Goal: Task Accomplishment & Management: Use online tool/utility

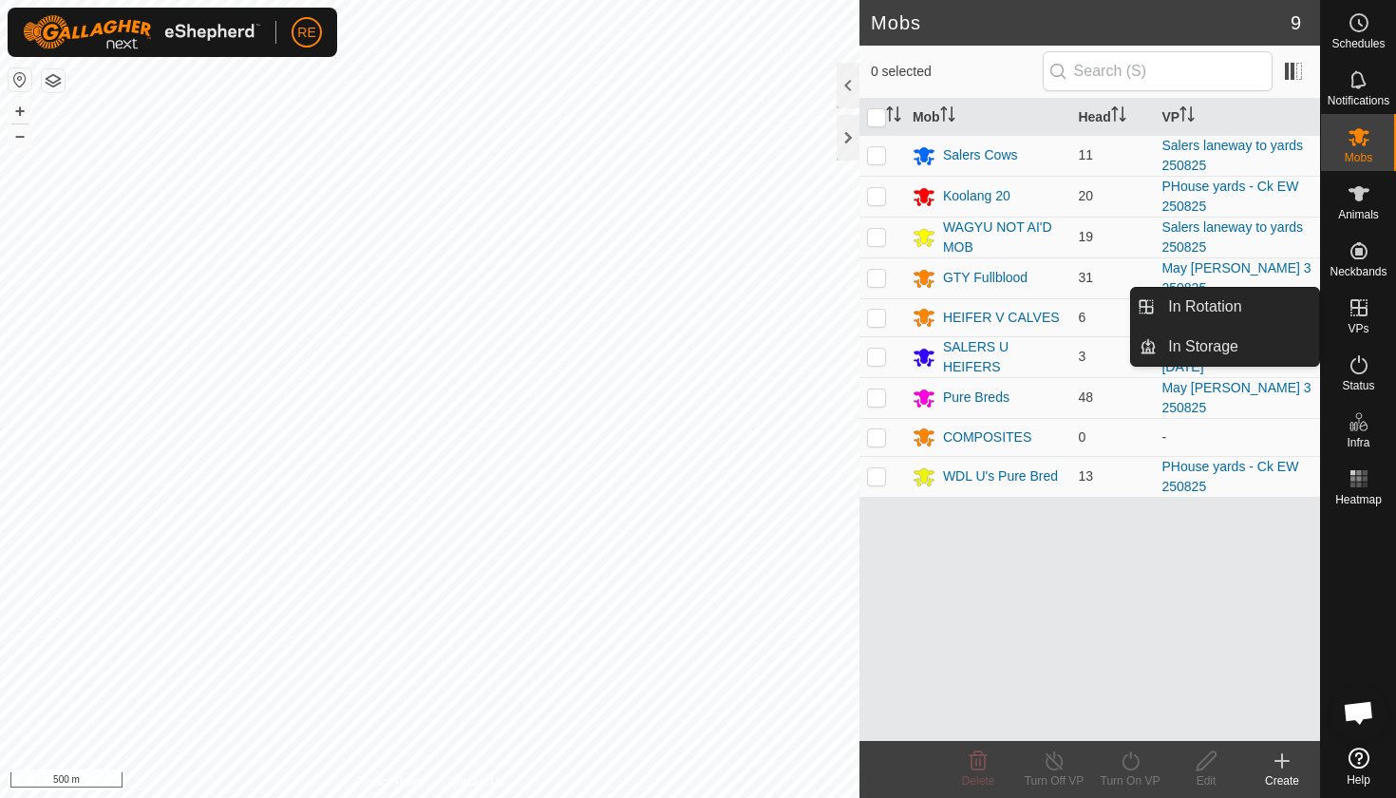
click at [1357, 309] on icon at bounding box center [1359, 307] width 17 height 17
click at [1237, 308] on link "In Rotation" at bounding box center [1238, 307] width 162 height 38
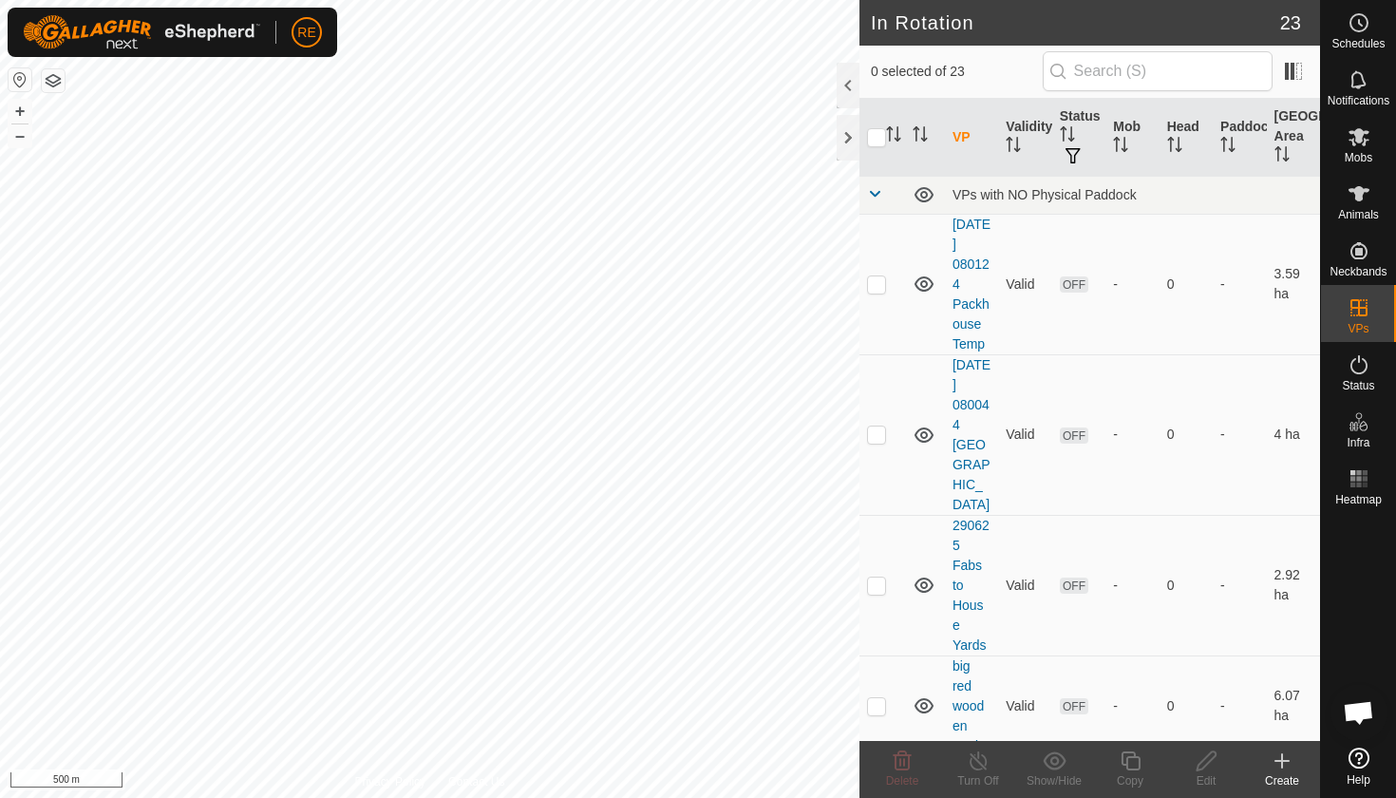
click at [1284, 761] on icon at bounding box center [1282, 761] width 13 height 0
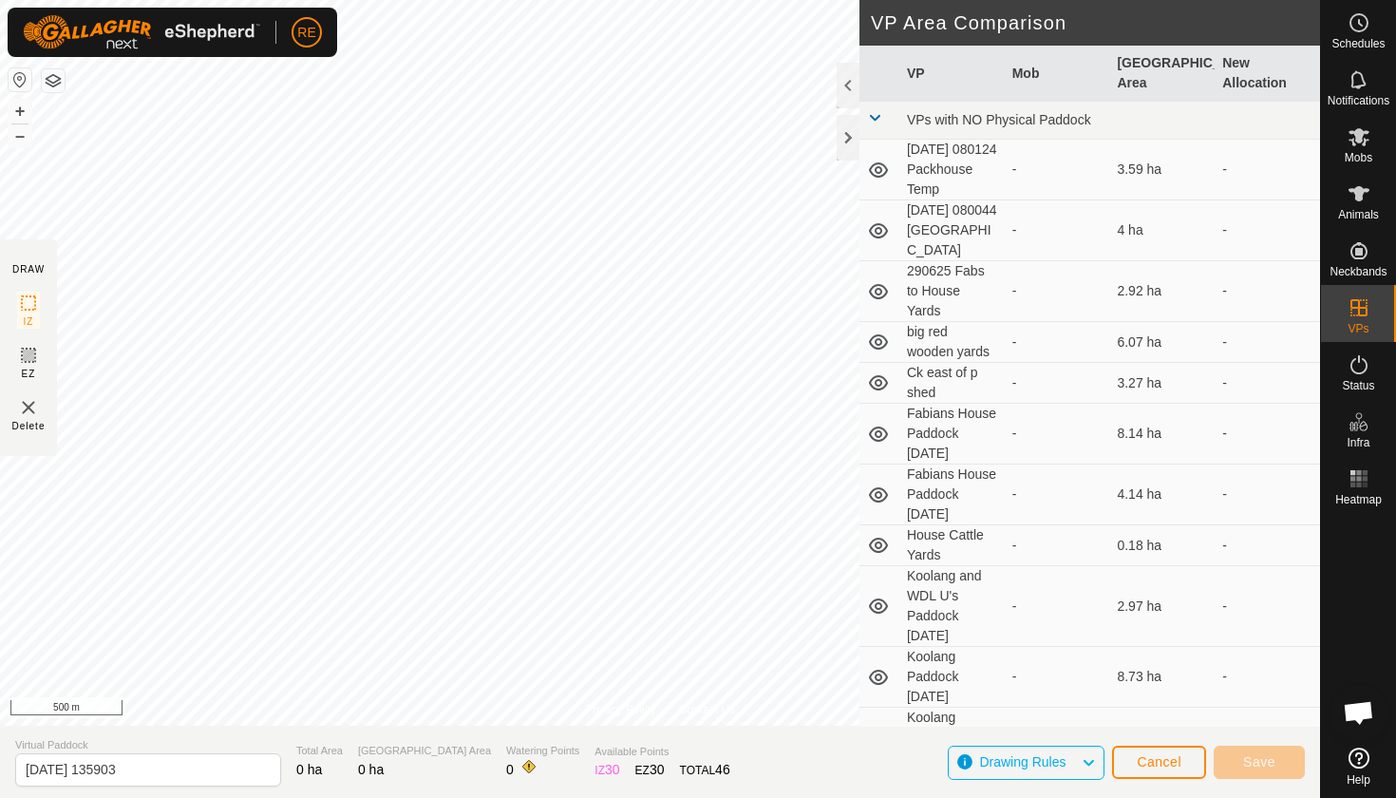
click at [14, 83] on button "button" at bounding box center [20, 79] width 23 height 23
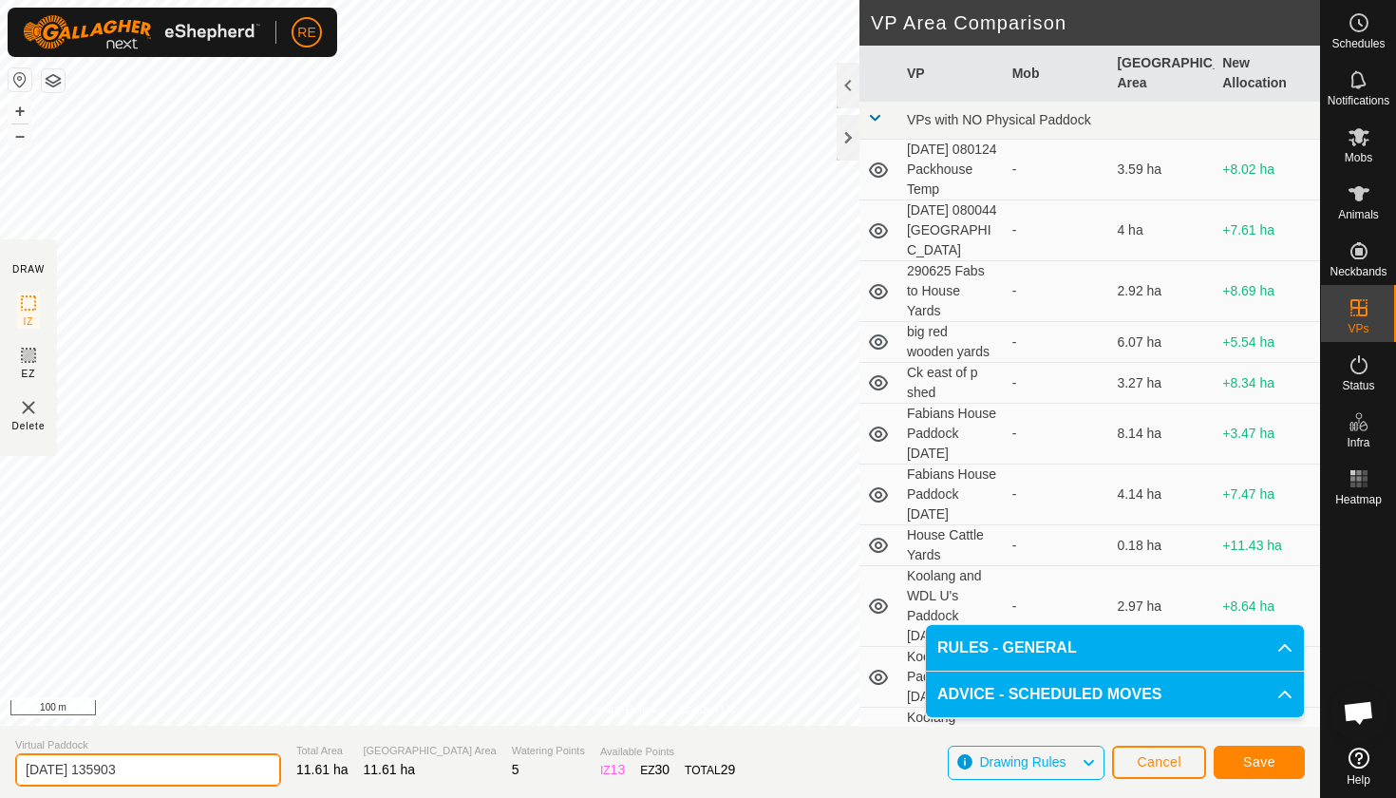
click at [145, 766] on input "[DATE] 135903" at bounding box center [148, 769] width 266 height 33
type input "2"
type input "Salers and [PERSON_NAME]'d to [PERSON_NAME] paddock 270825"
click at [1279, 758] on button "Save" at bounding box center [1259, 762] width 91 height 33
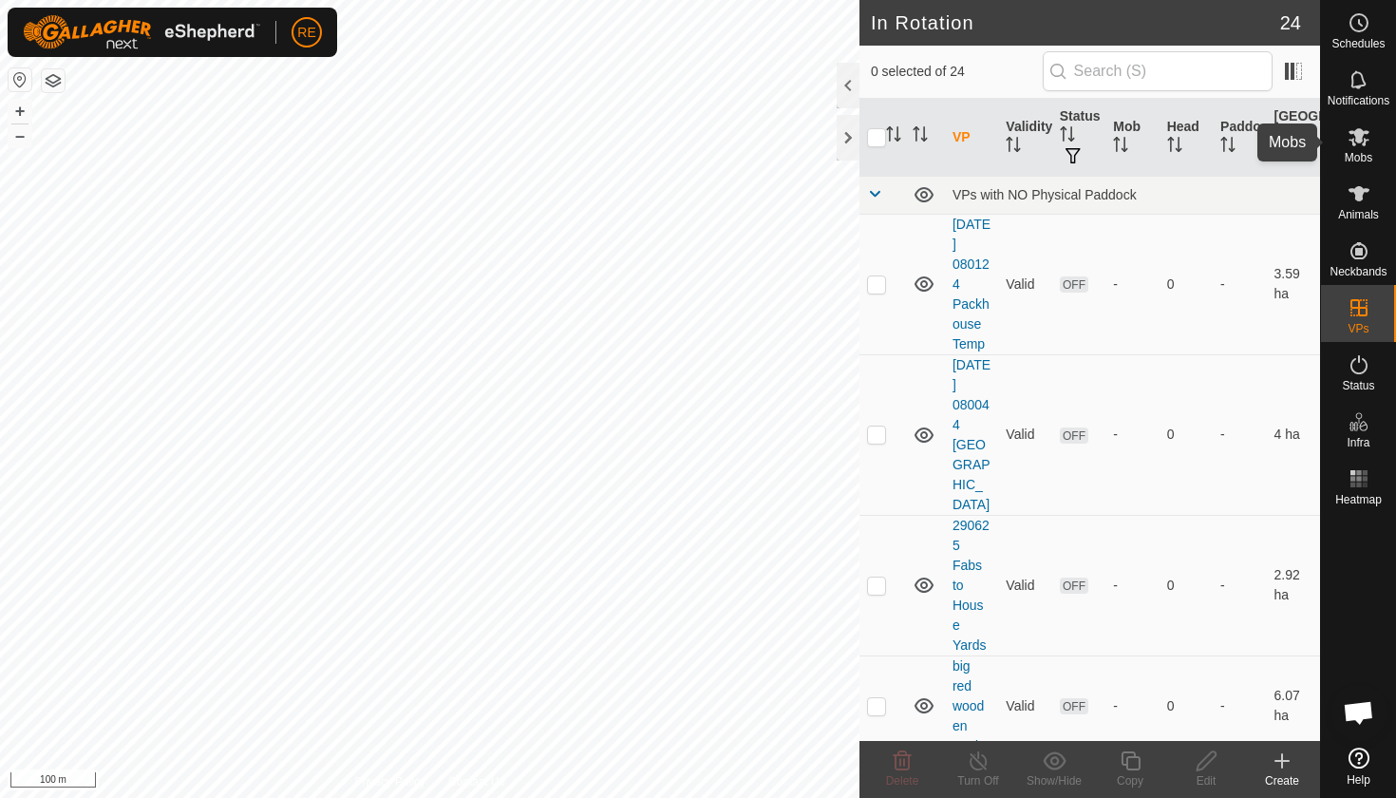
click at [1361, 139] on icon at bounding box center [1359, 137] width 21 height 18
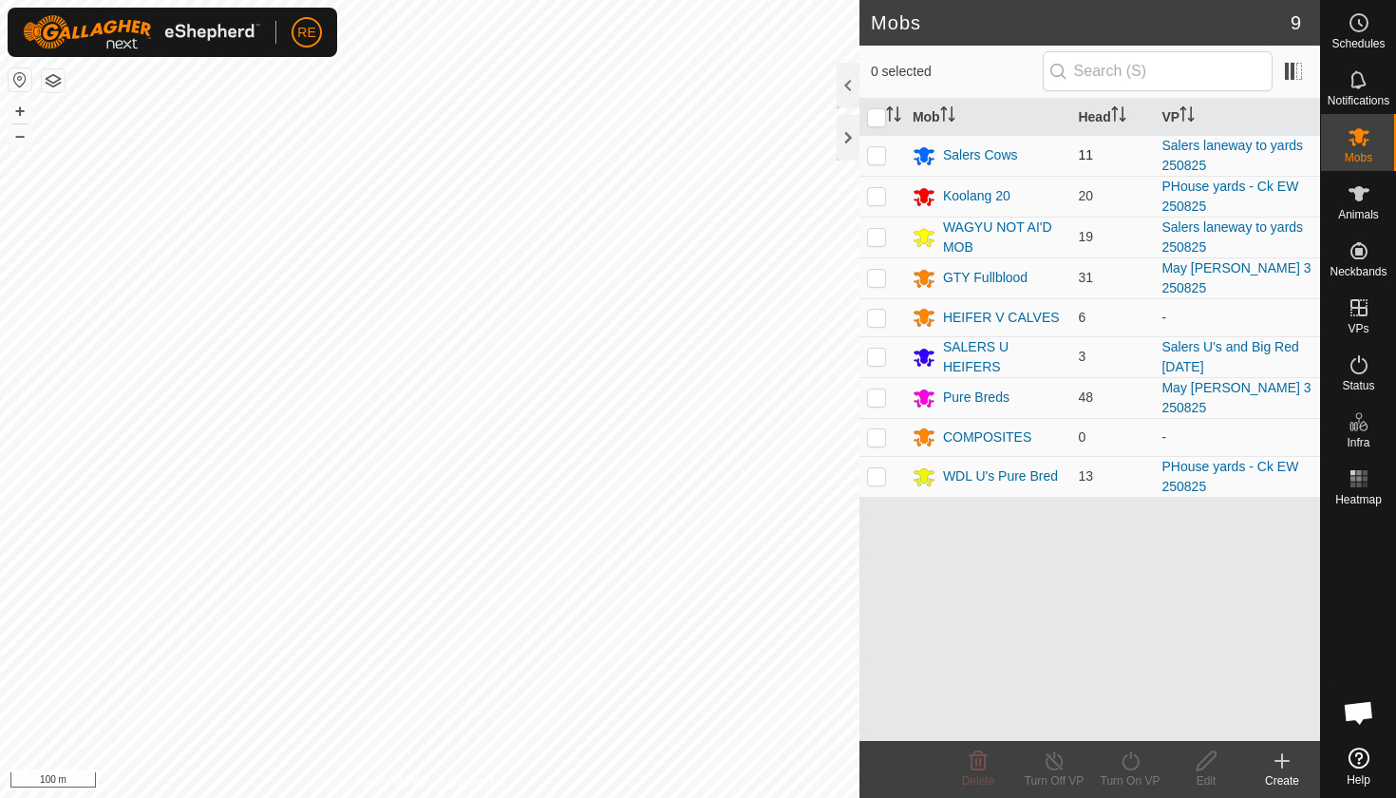
click at [876, 153] on p-checkbox at bounding box center [876, 154] width 19 height 15
checkbox input "true"
click at [877, 241] on p-checkbox at bounding box center [876, 236] width 19 height 15
checkbox input "true"
click at [1134, 762] on icon at bounding box center [1131, 760] width 24 height 23
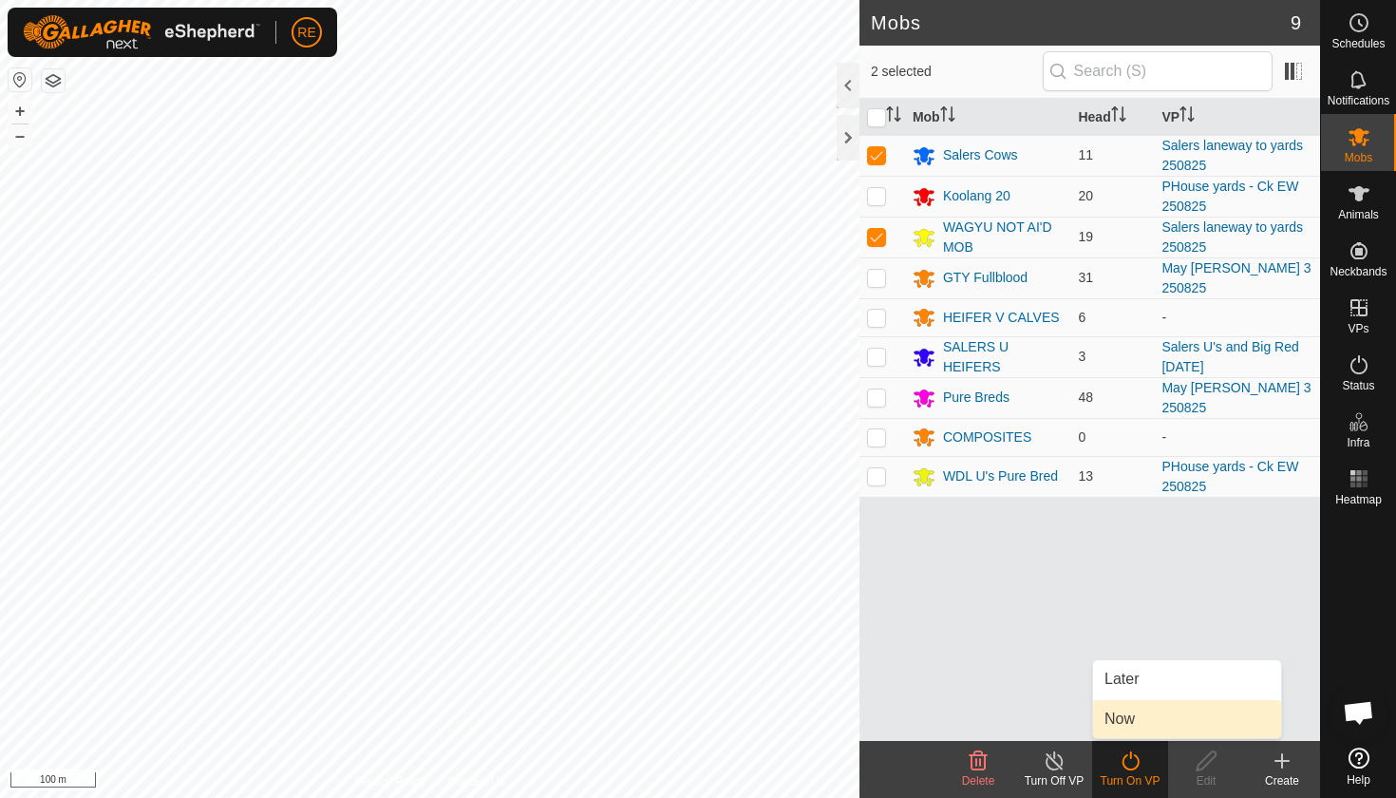
click at [1125, 720] on link "Now" at bounding box center [1187, 719] width 188 height 38
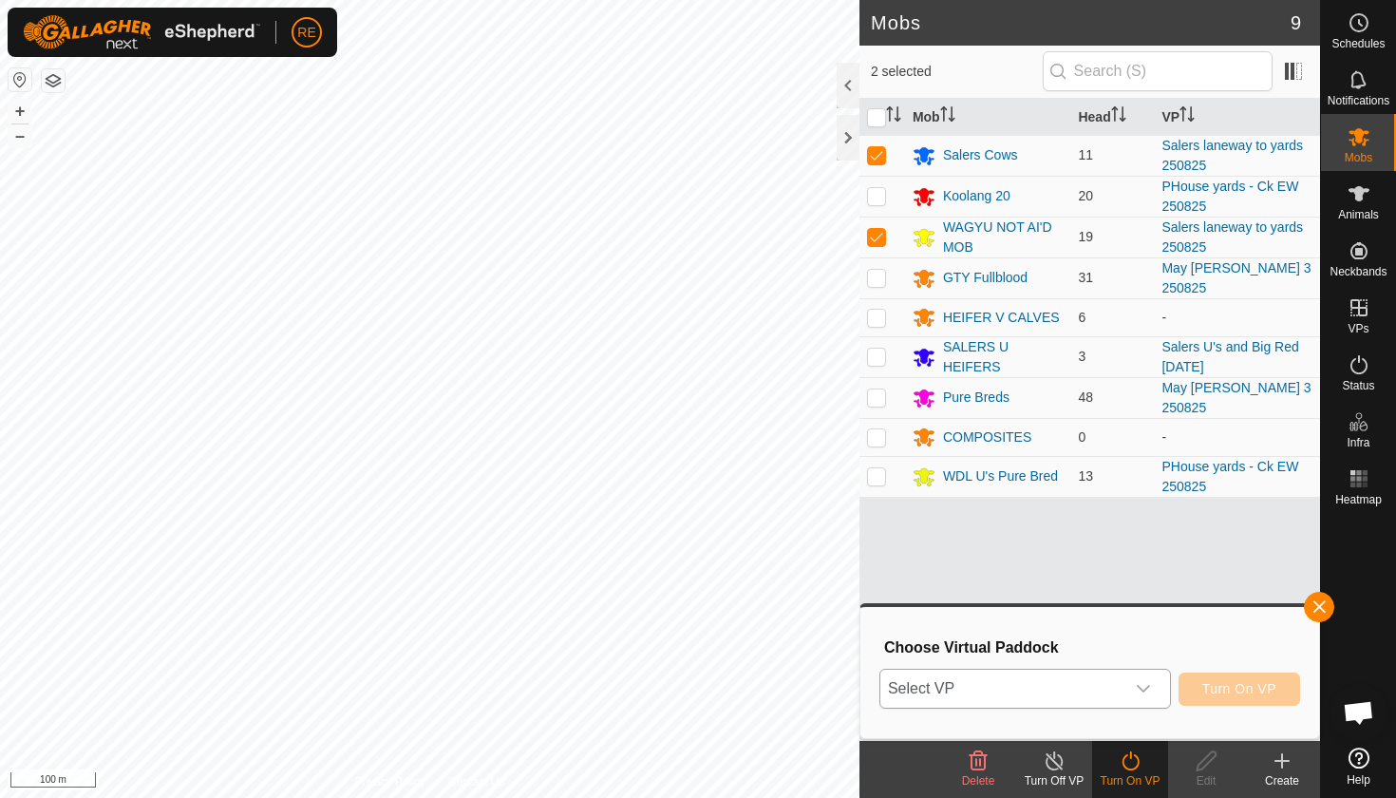
click at [1144, 687] on icon "dropdown trigger" at bounding box center [1143, 688] width 15 height 15
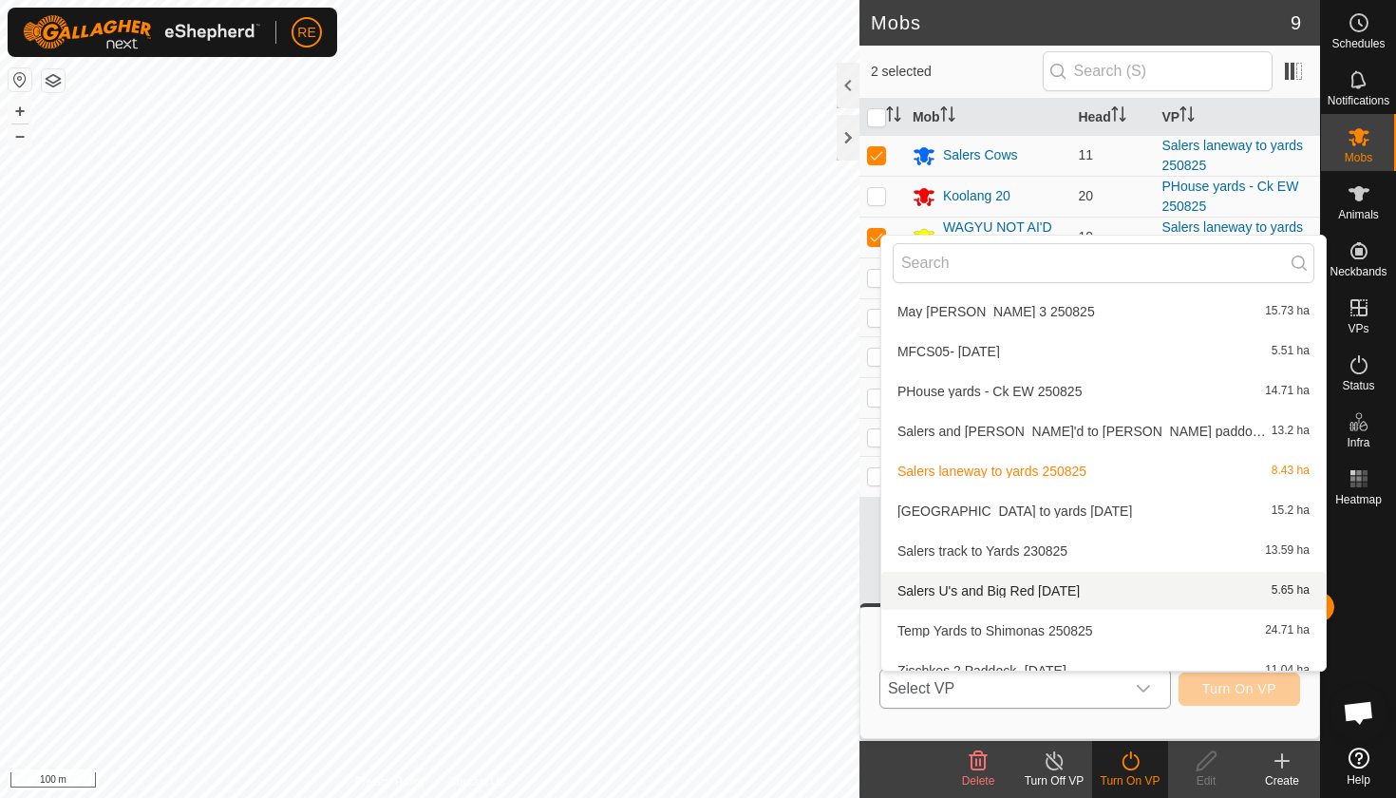
scroll to position [565, 0]
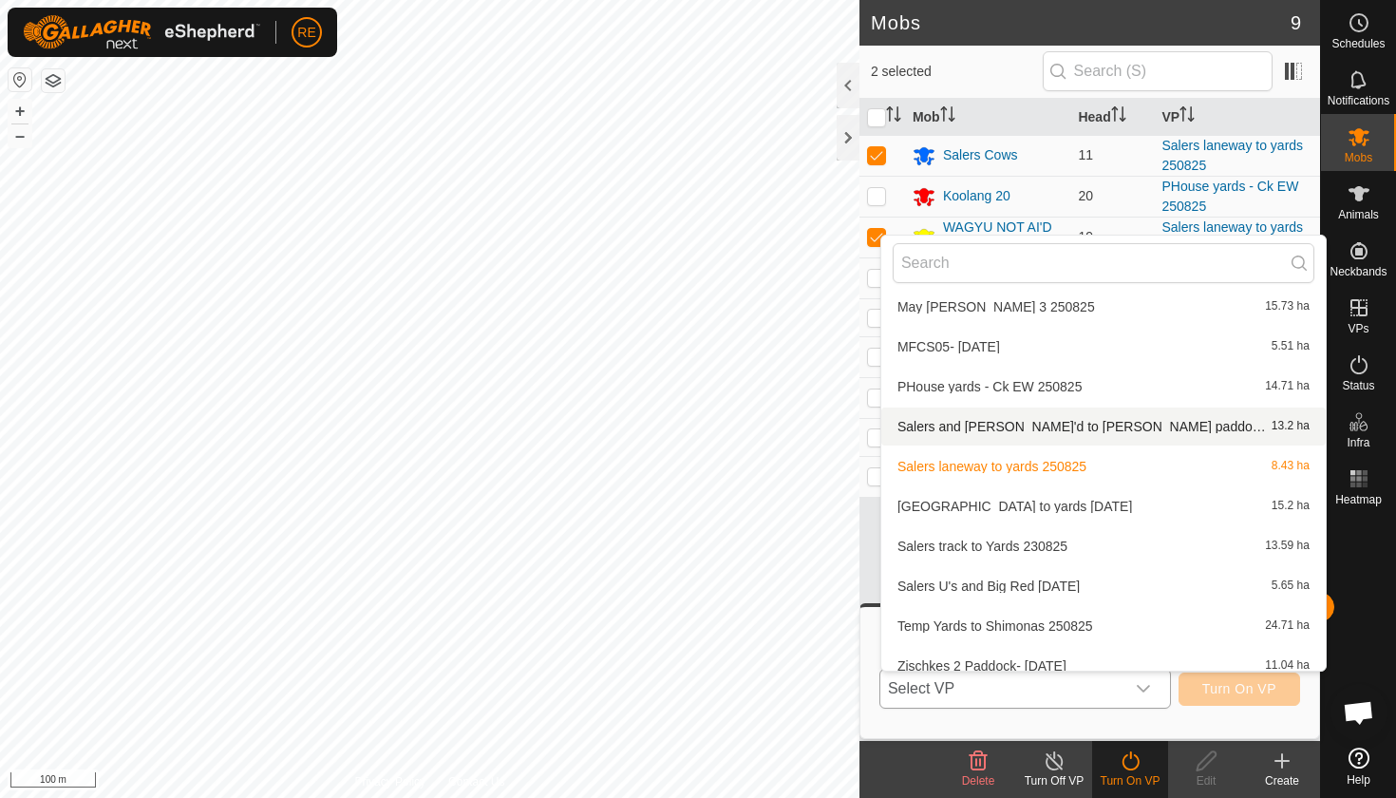
click at [992, 427] on li "Salers and [PERSON_NAME]'d to [PERSON_NAME] paddock 270825 13.2 ha" at bounding box center [1103, 426] width 445 height 38
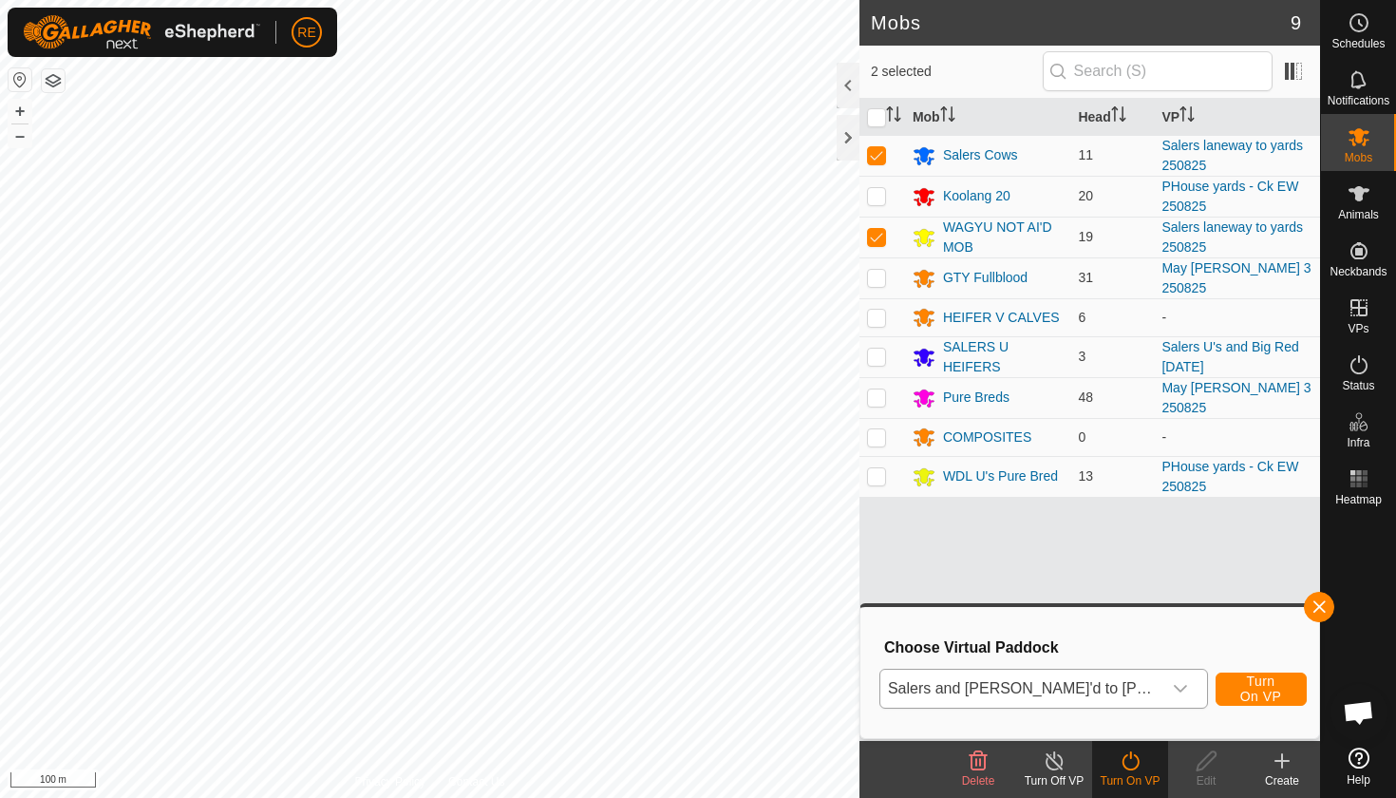
click at [1255, 689] on span "Turn On VP" at bounding box center [1262, 688] width 44 height 30
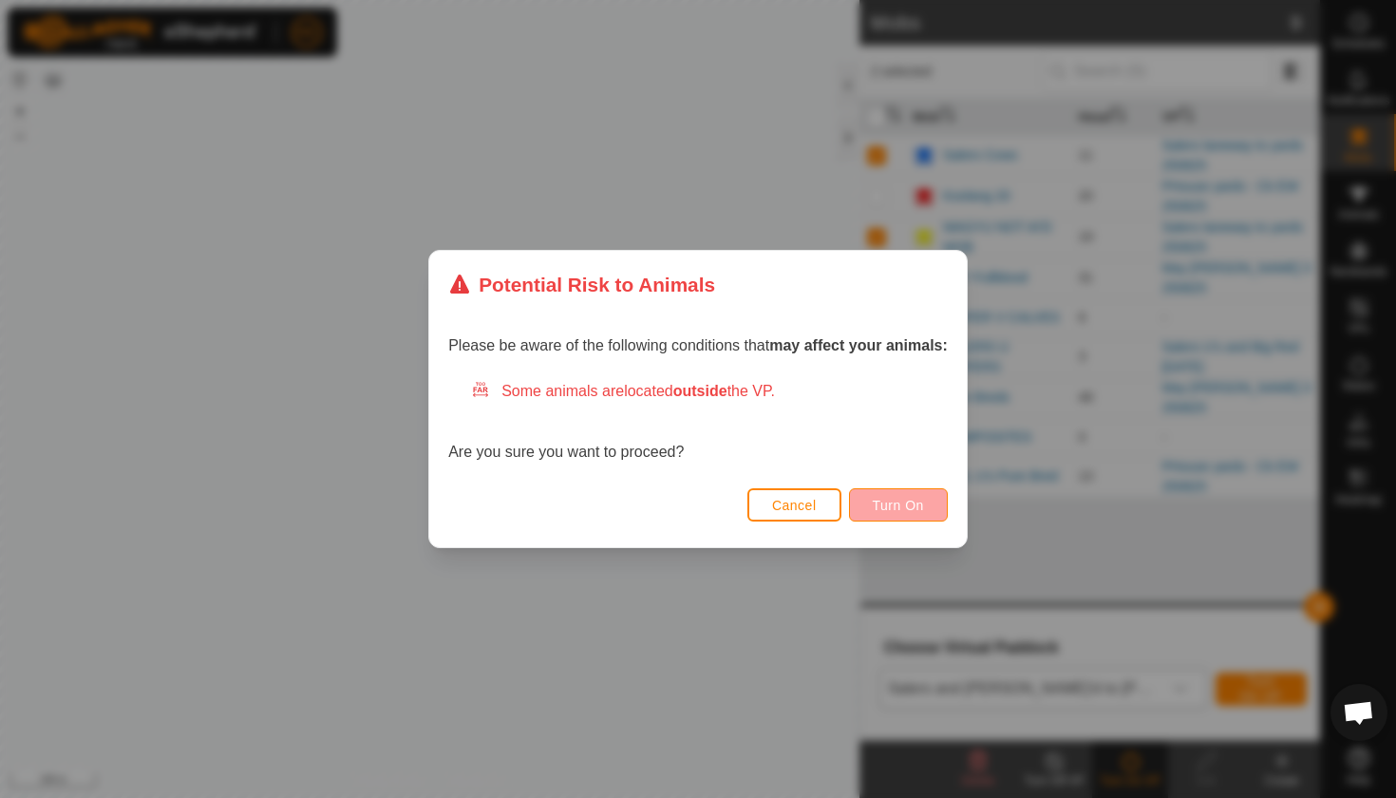
click at [913, 506] on span "Turn On" at bounding box center [898, 505] width 51 height 15
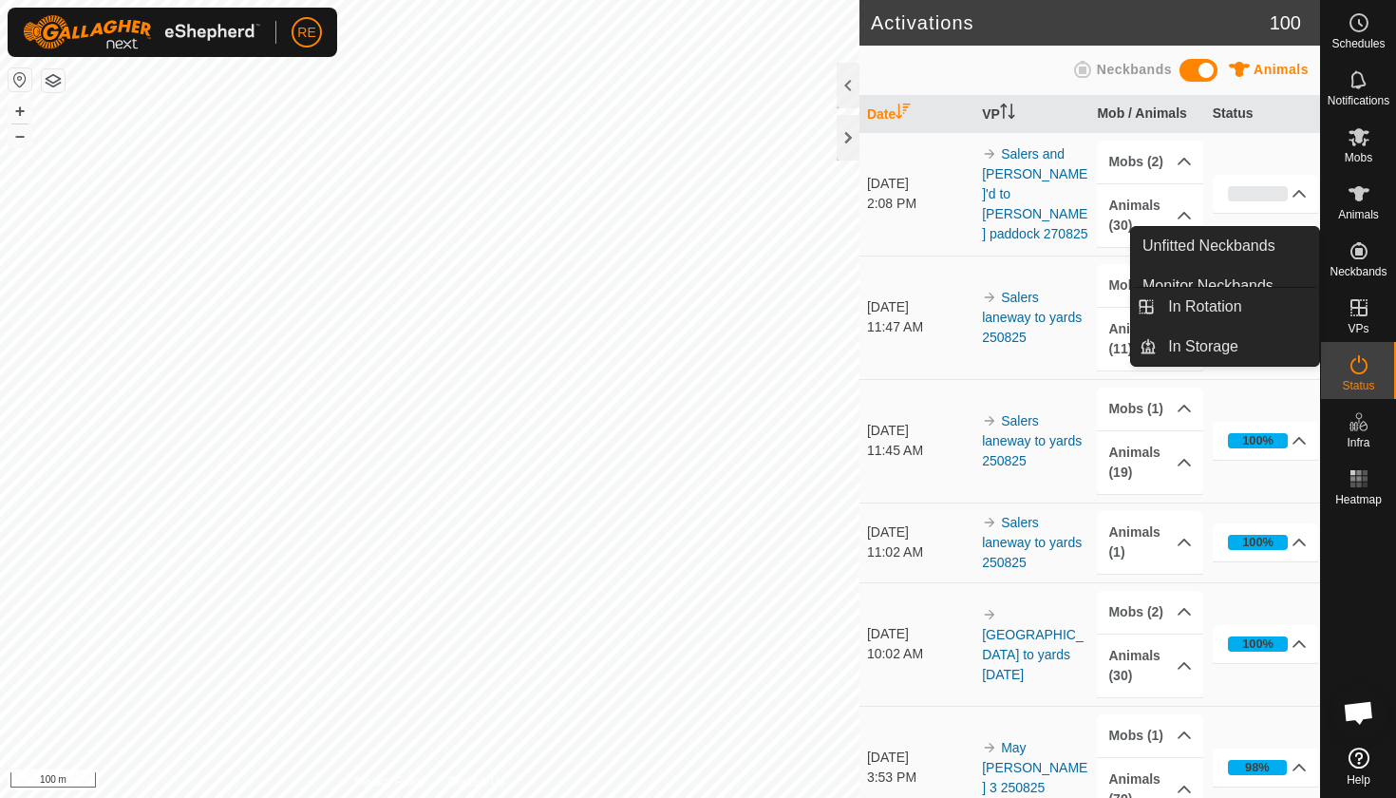
click at [1365, 309] on icon at bounding box center [1359, 307] width 17 height 17
click at [1361, 308] on icon at bounding box center [1359, 307] width 17 height 17
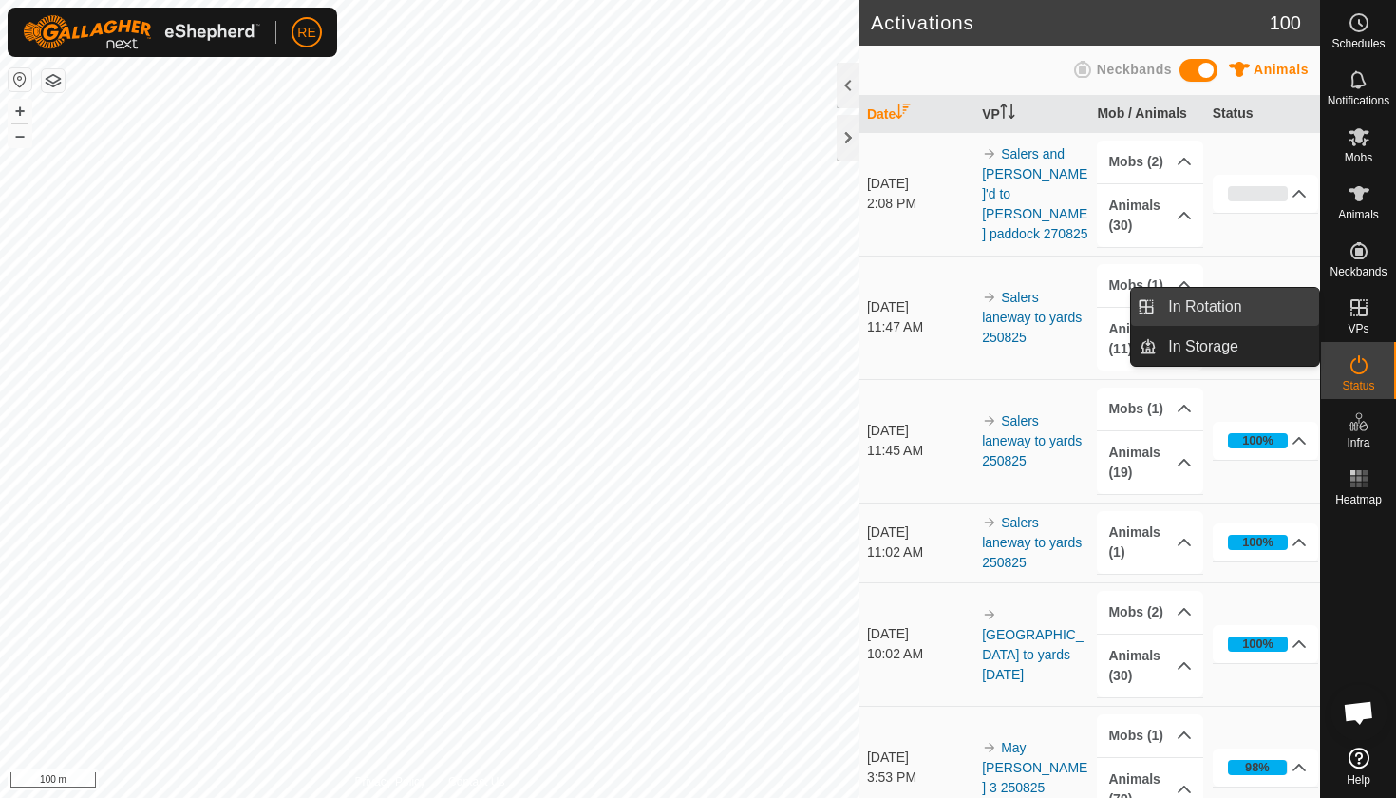
click at [1241, 305] on link "In Rotation" at bounding box center [1238, 307] width 162 height 38
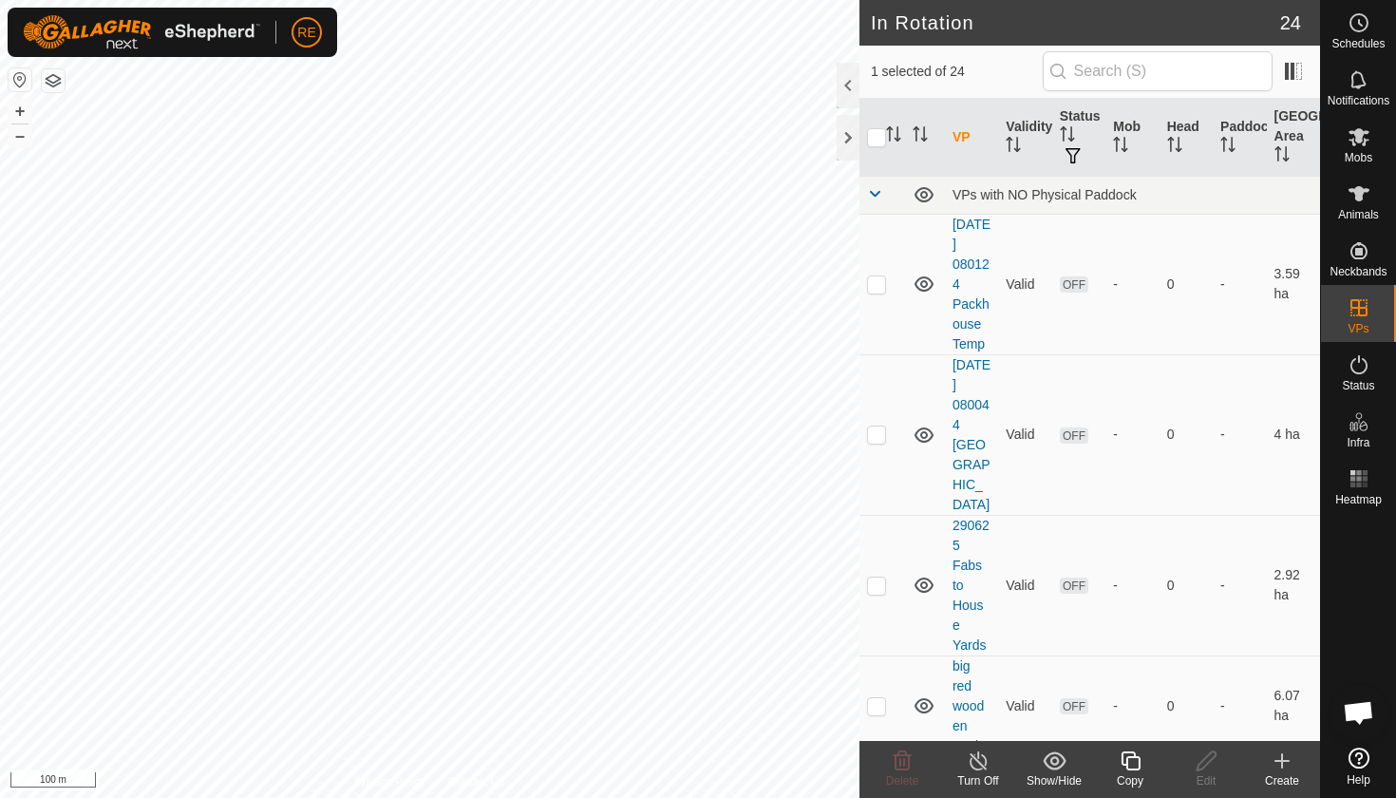
click at [1282, 764] on icon at bounding box center [1282, 760] width 0 height 13
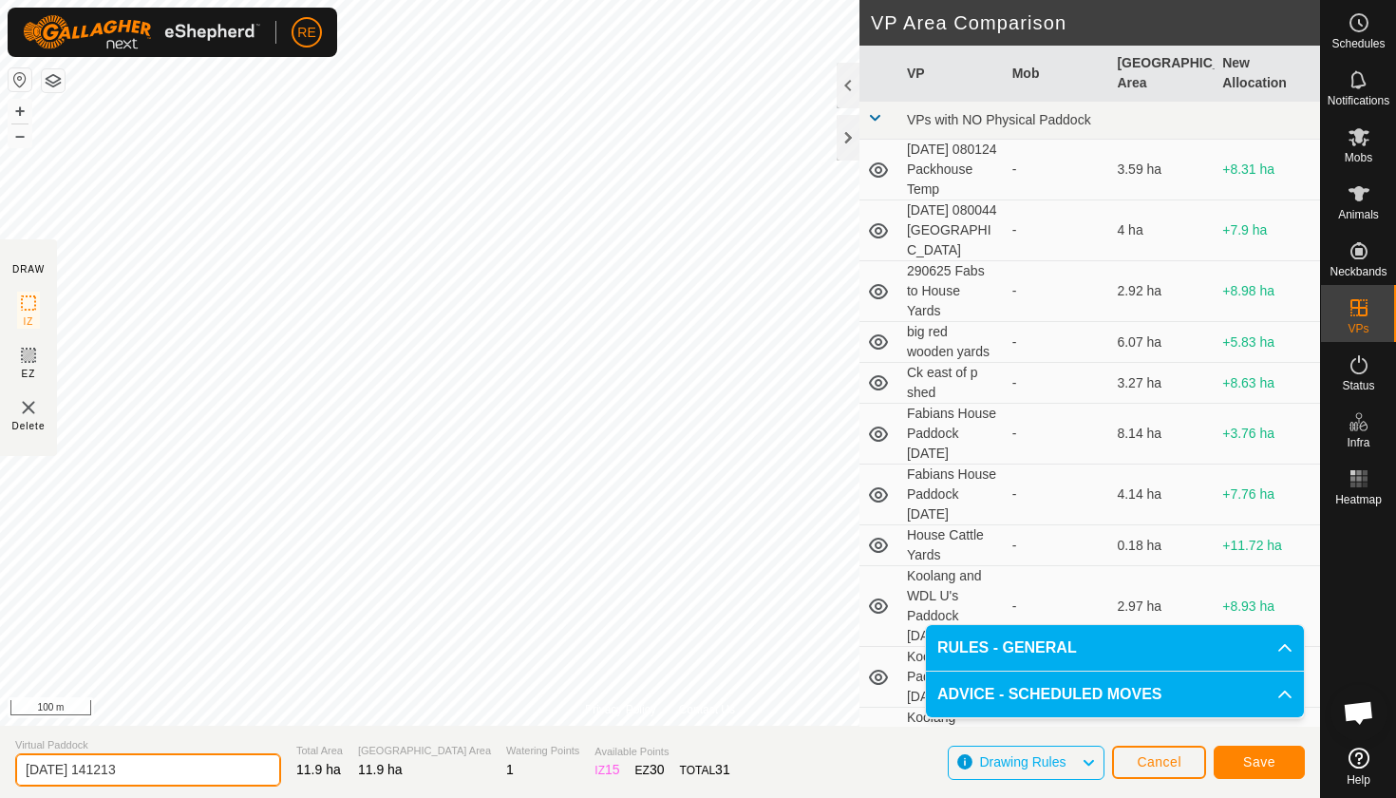
drag, startPoint x: 149, startPoint y: 759, endPoint x: 161, endPoint y: 777, distance: 21.3
click at [161, 777] on input "[DATE] 141213" at bounding box center [148, 769] width 266 height 33
type input "Fullbloods Shimonas 270825"
click at [1276, 766] on button "Save" at bounding box center [1259, 762] width 91 height 33
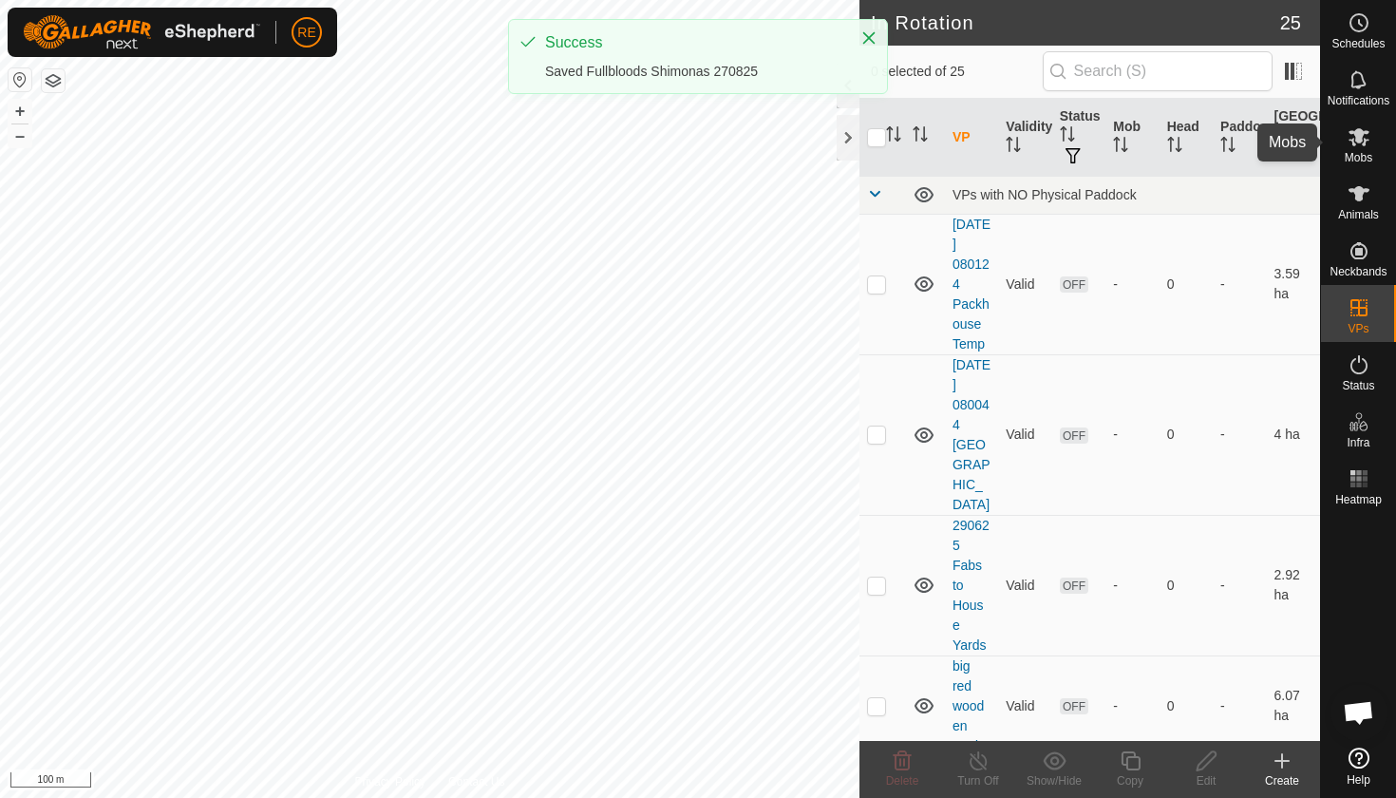
click at [1355, 142] on icon at bounding box center [1359, 136] width 23 height 23
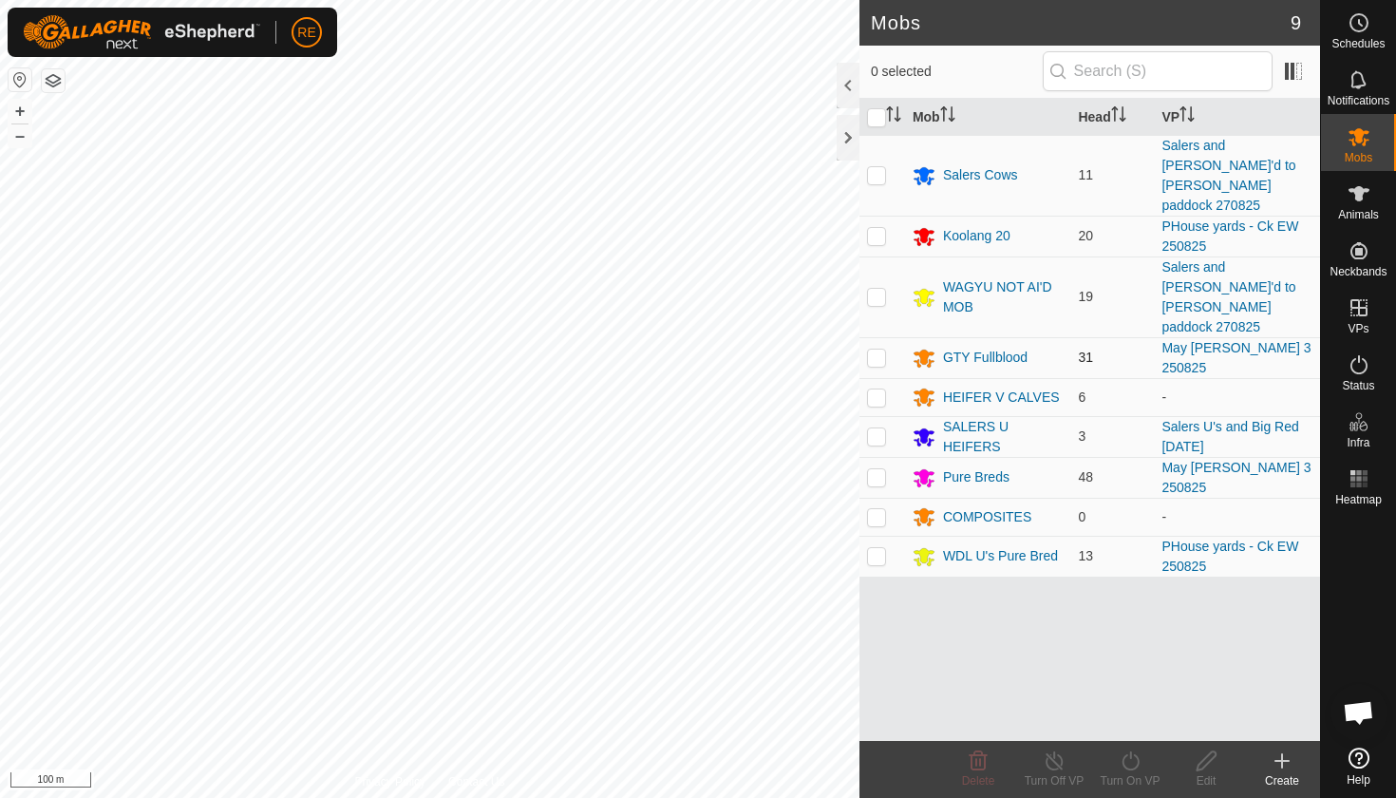
click at [877, 350] on p-checkbox at bounding box center [876, 357] width 19 height 15
checkbox input "true"
click at [879, 469] on p-checkbox at bounding box center [876, 476] width 19 height 15
checkbox input "true"
click at [1137, 760] on icon at bounding box center [1131, 760] width 24 height 23
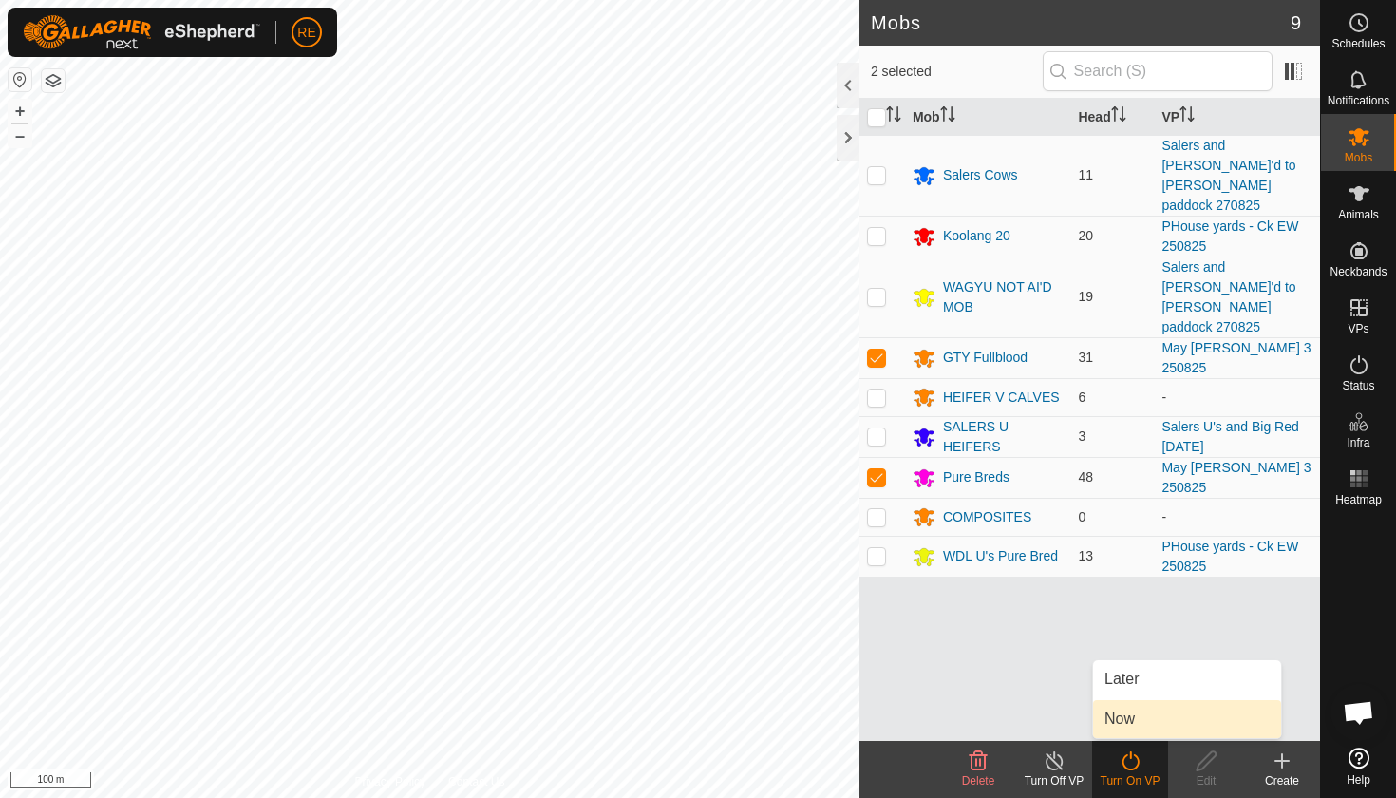
click at [1117, 719] on link "Now" at bounding box center [1187, 719] width 188 height 38
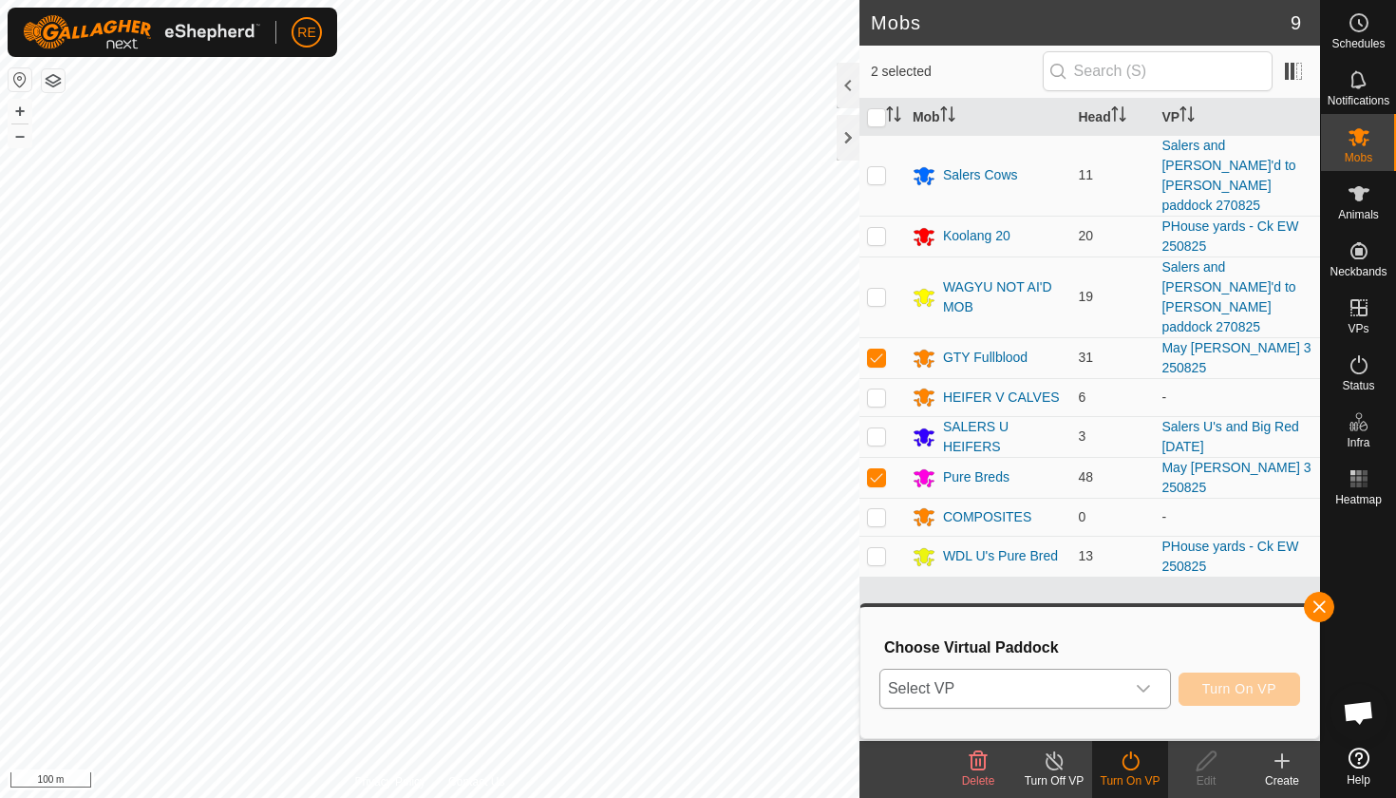
click at [1145, 688] on icon "dropdown trigger" at bounding box center [1143, 688] width 15 height 15
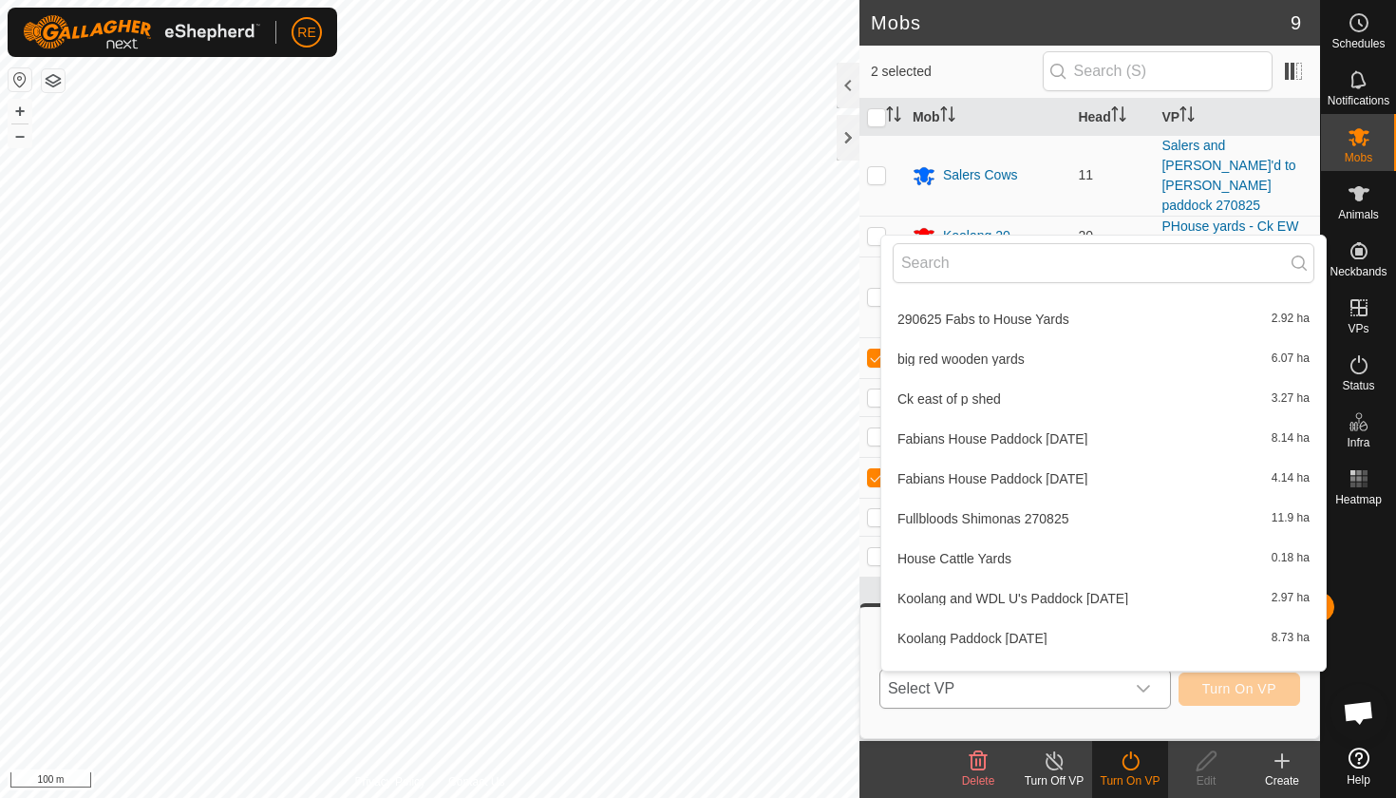
scroll to position [112, 0]
click at [1030, 522] on li "Fullbloods Shimonas 270825 11.9 ha" at bounding box center [1103, 521] width 445 height 38
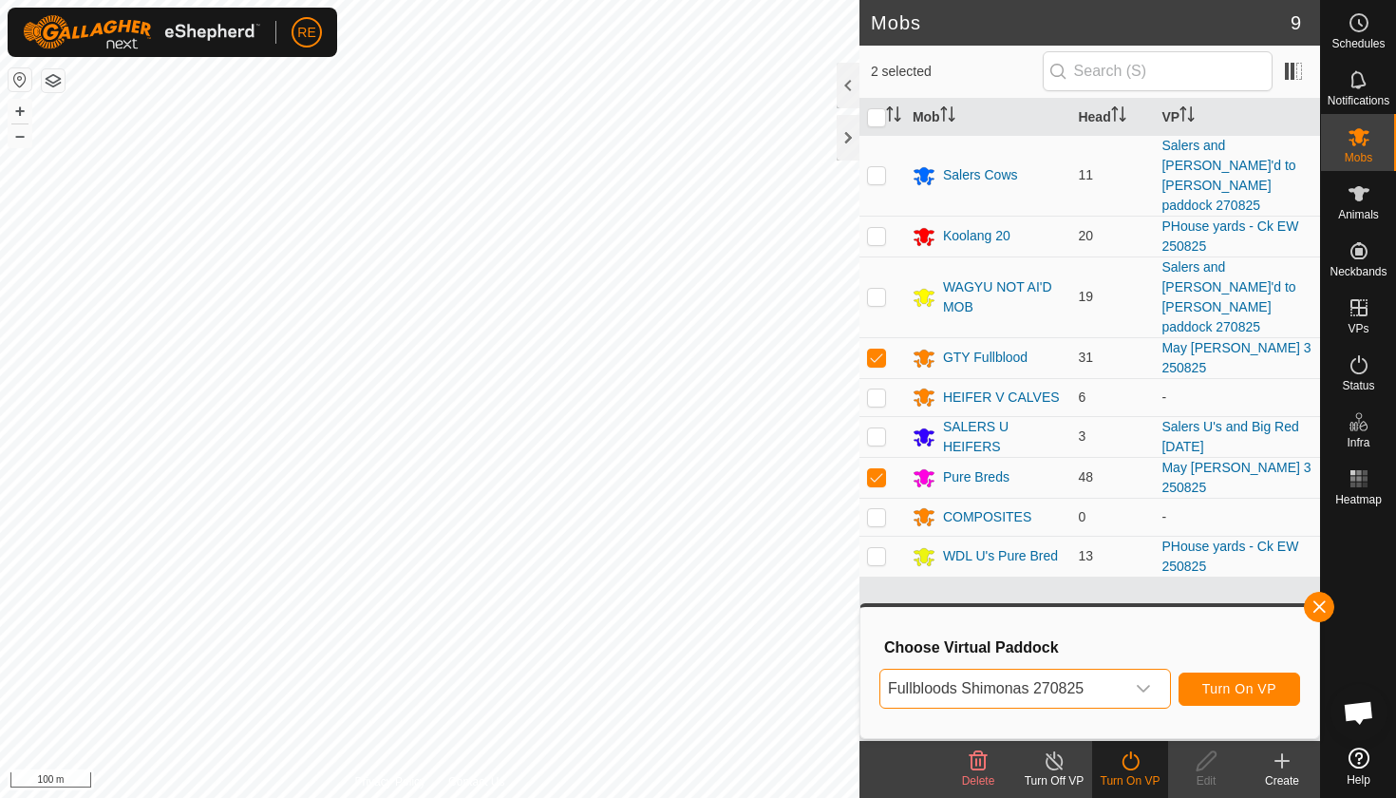
click at [1248, 688] on span "Turn On VP" at bounding box center [1240, 688] width 74 height 15
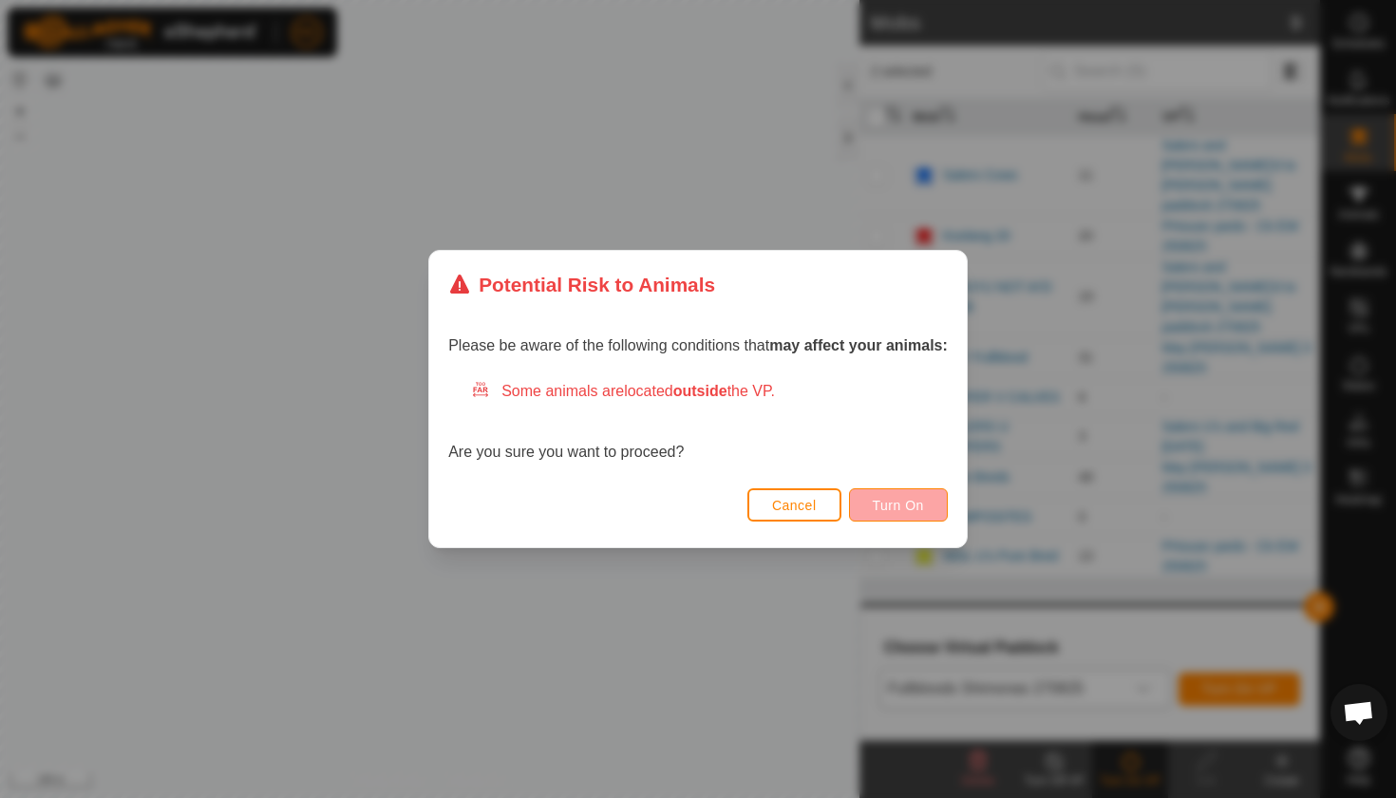
click at [886, 507] on span "Turn On" at bounding box center [898, 505] width 51 height 15
